Goal: Complete application form

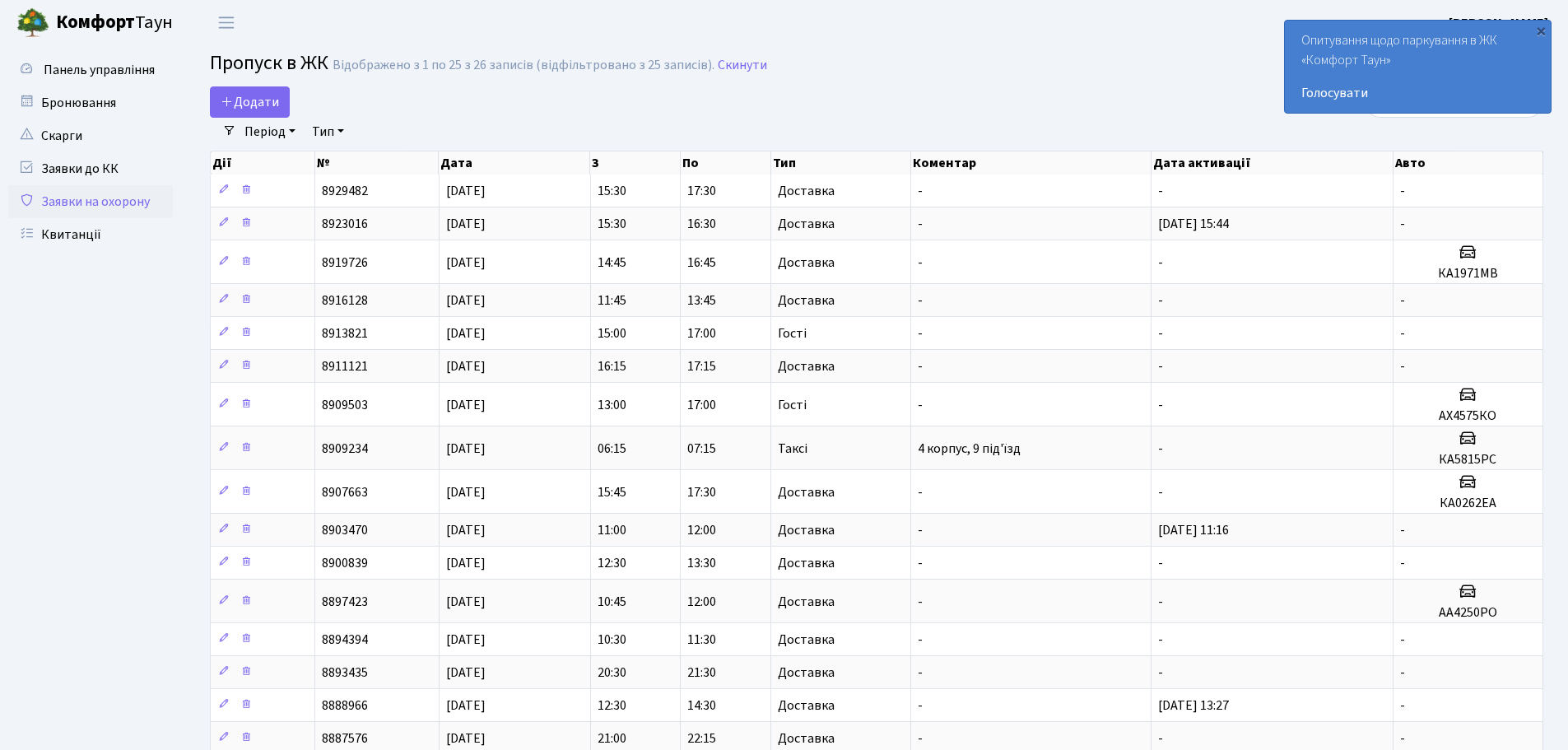
select select "25"
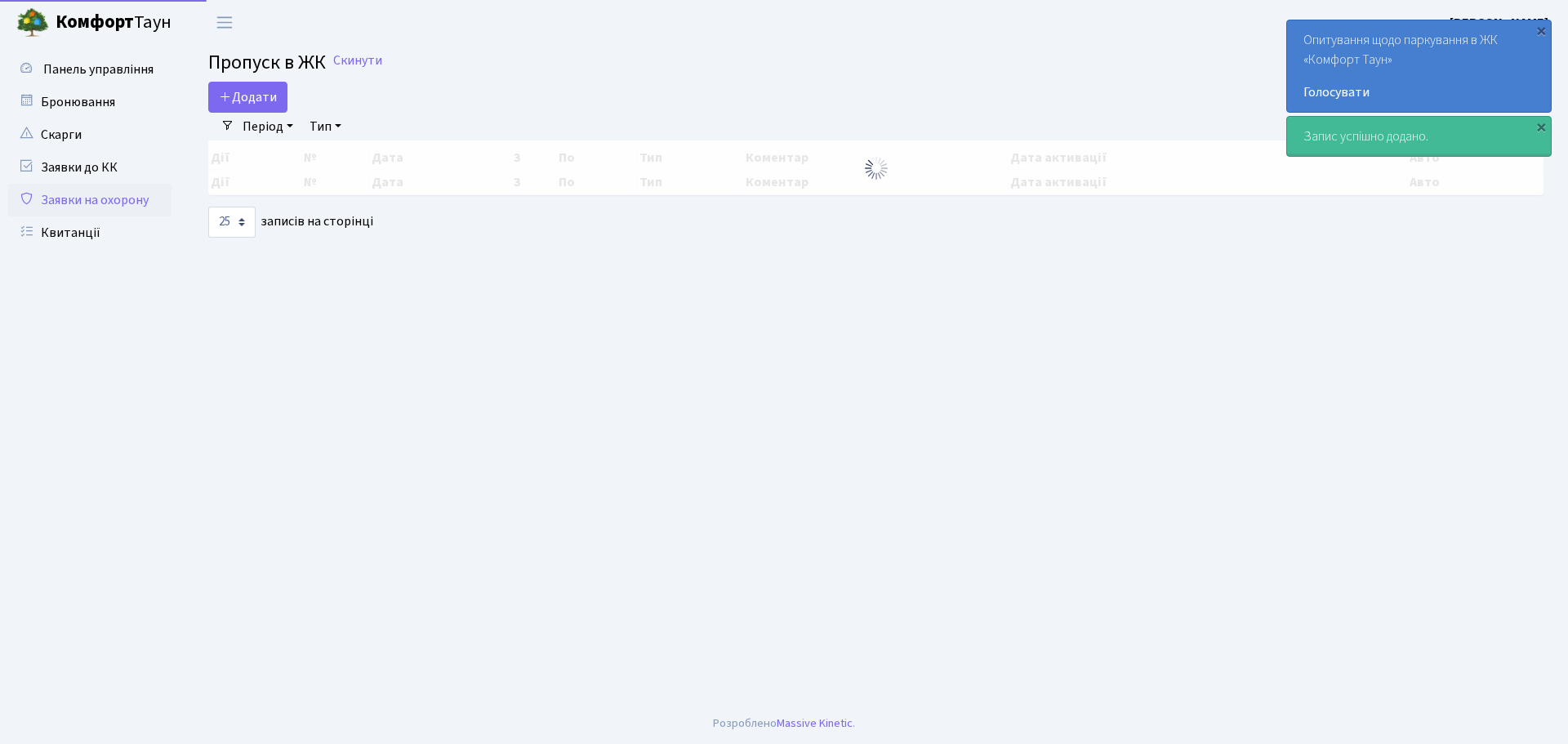
select select "25"
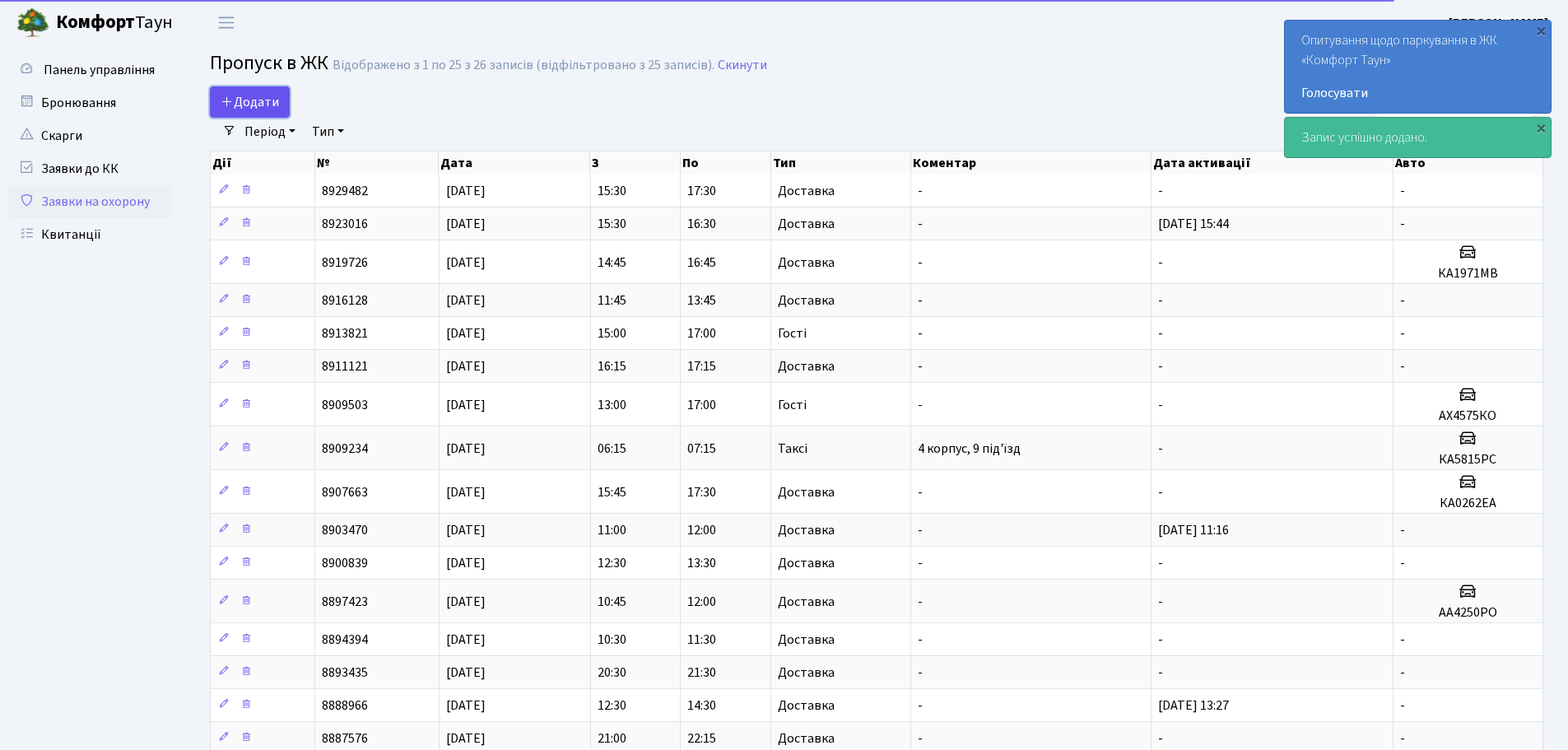
click at [259, 108] on span "Додати" at bounding box center [250, 102] width 58 height 18
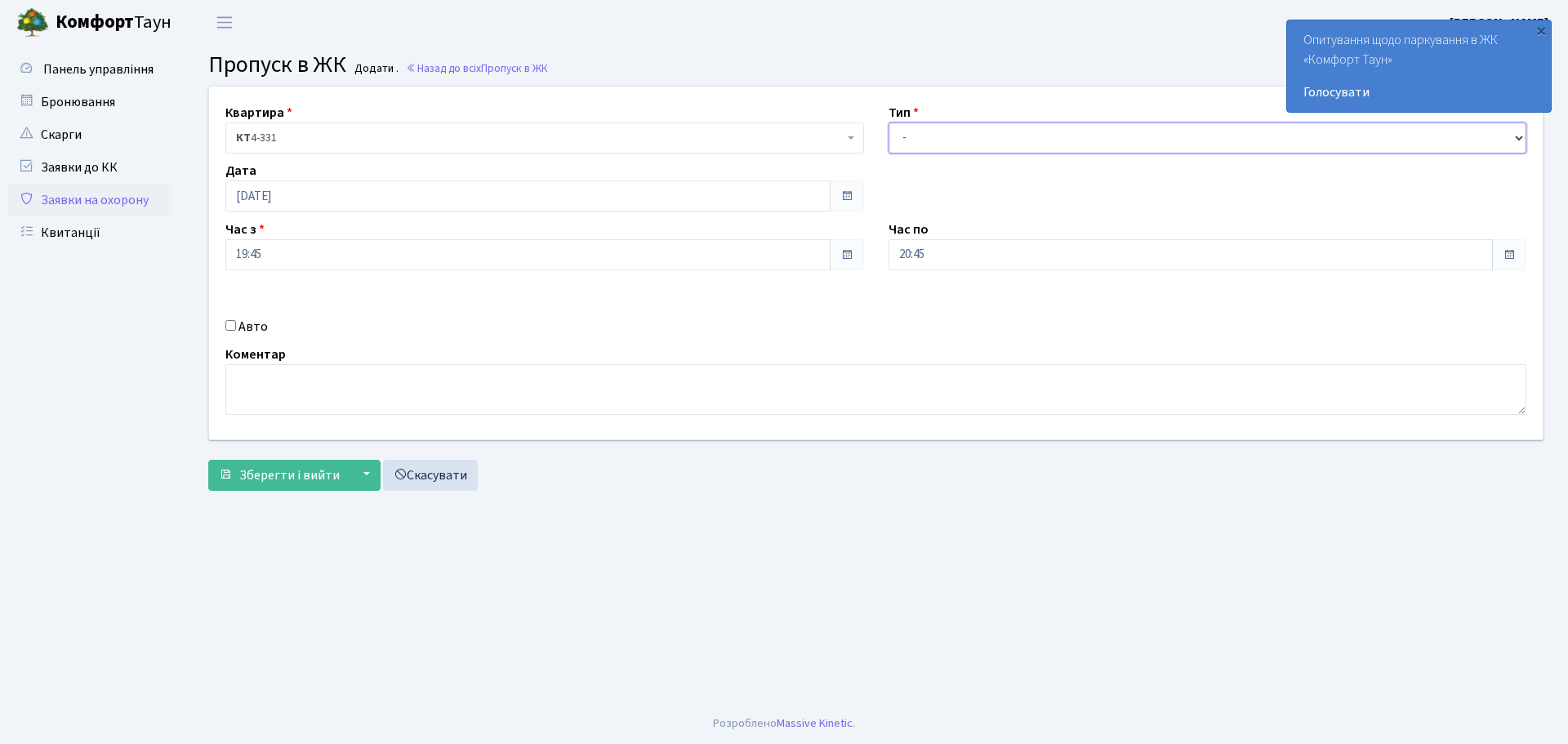
click at [1125, 138] on select "- Доставка Таксі Гості Сервіс" at bounding box center [1208, 138] width 638 height 31
select select "1"
click at [888, 123] on select "- Доставка Таксі Гості Сервіс" at bounding box center [1208, 138] width 638 height 31
click at [289, 487] on button "Зберегти і вийти" at bounding box center [279, 474] width 142 height 31
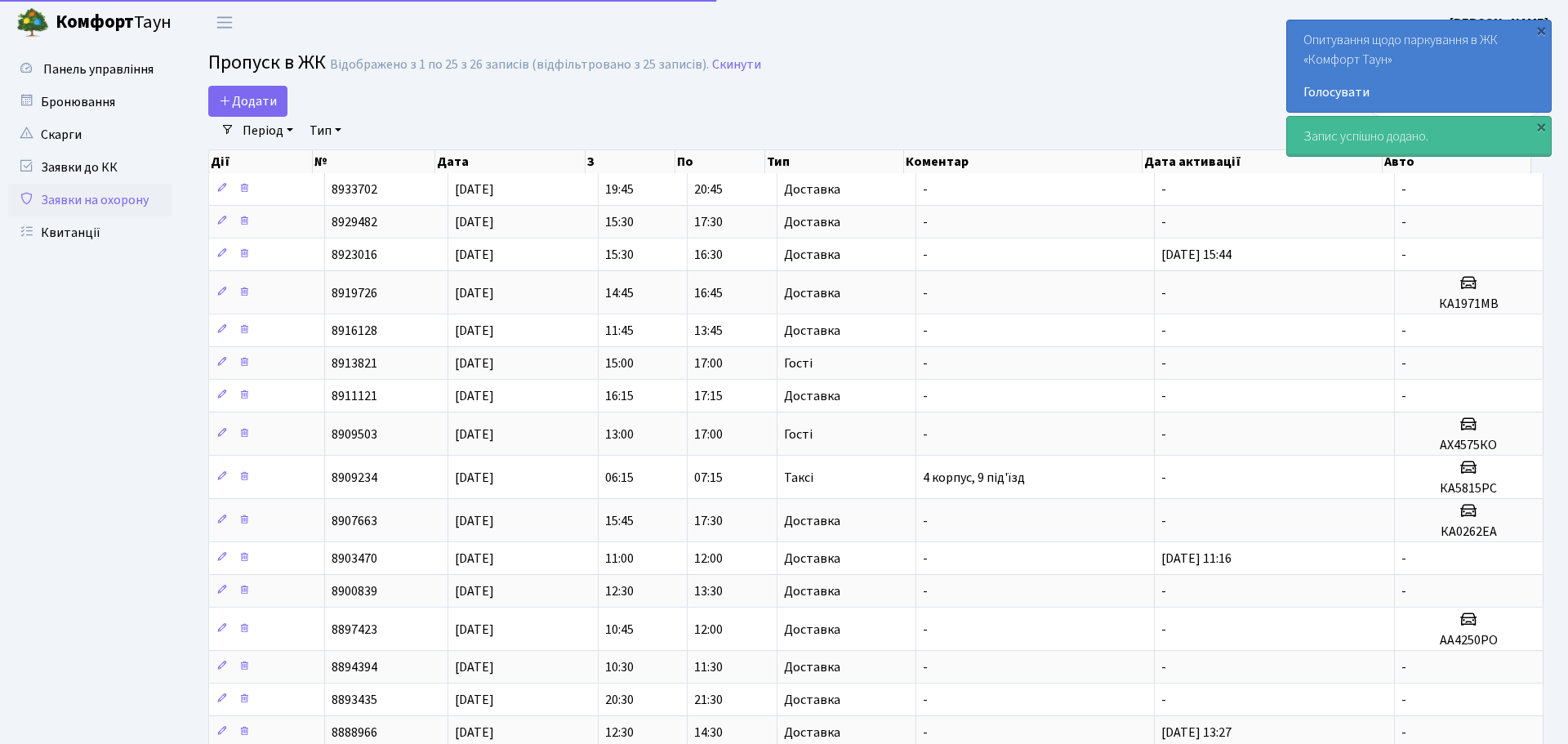
select select "25"
